Goal: Information Seeking & Learning: Check status

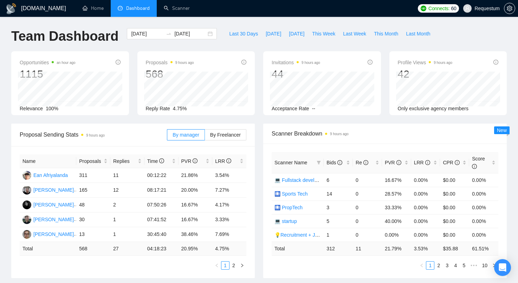
scroll to position [1, 0]
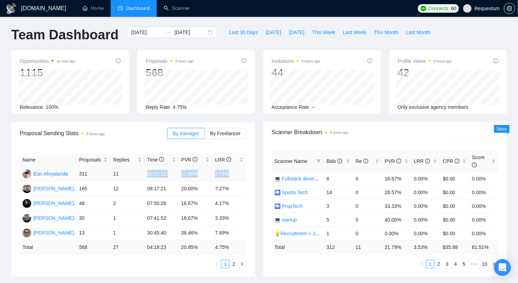
drag, startPoint x: 164, startPoint y: 170, endPoint x: 230, endPoint y: 171, distance: 66.1
click at [230, 171] on tr "Ean Afriyalanda 311 11 00:12:22 21.86% 3.54%" at bounding box center [133, 174] width 227 height 15
click at [228, 176] on td "3.54%" at bounding box center [229, 174] width 34 height 15
click at [191, 217] on td "16.67%" at bounding box center [195, 218] width 34 height 15
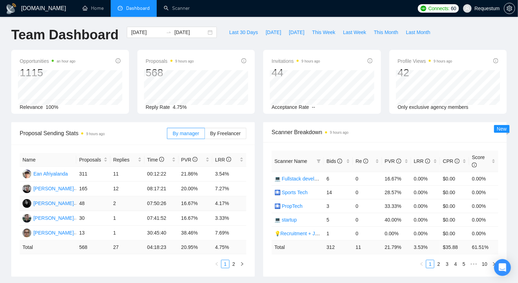
click at [190, 204] on td "16.67%" at bounding box center [195, 203] width 34 height 15
click at [188, 188] on td "20.00%" at bounding box center [195, 189] width 34 height 15
